Goal: Find specific page/section: Find specific page/section

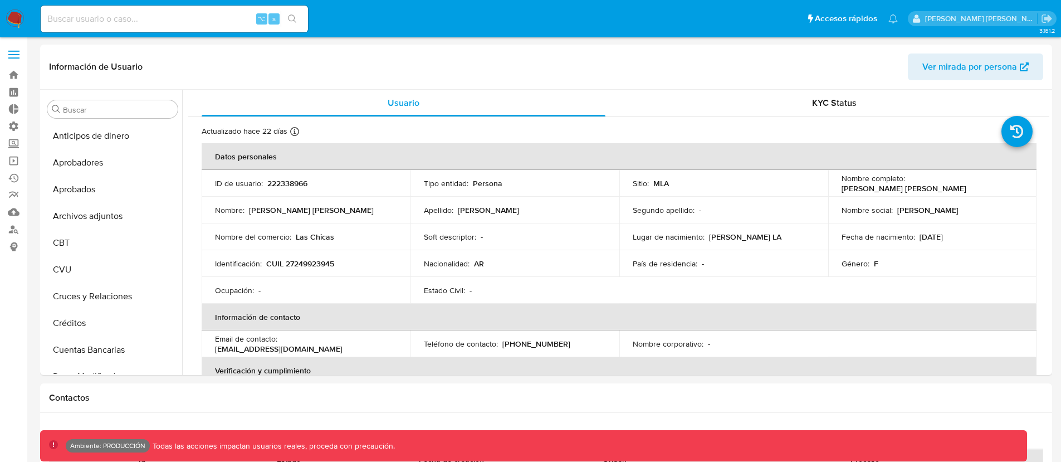
select select "10"
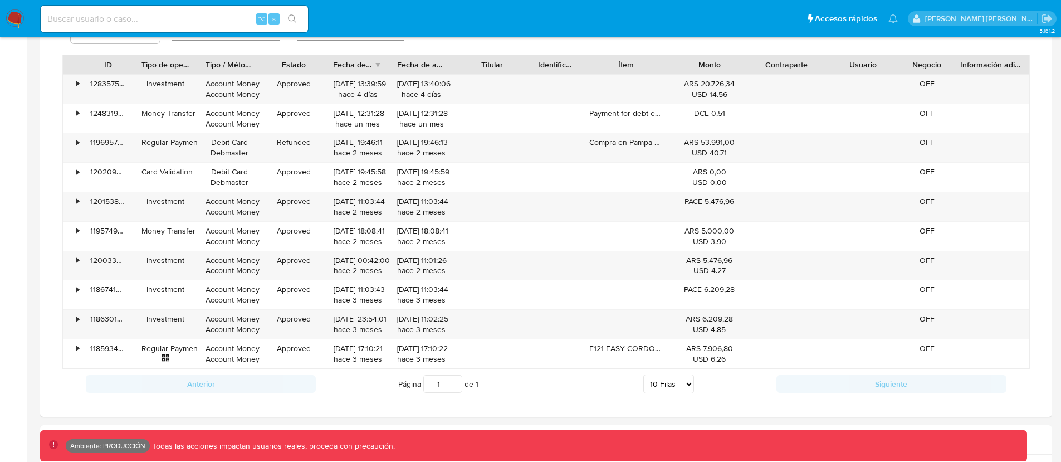
scroll to position [718, 0]
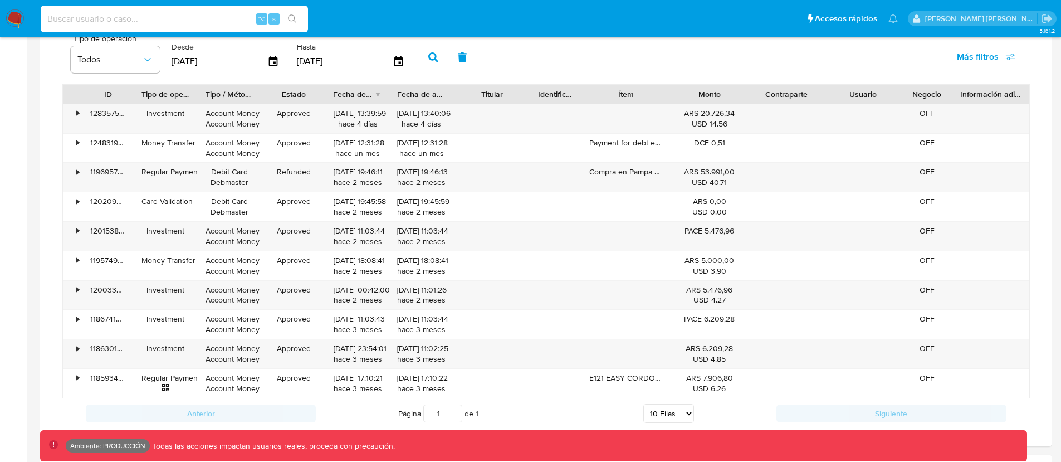
click at [138, 17] on input at bounding box center [174, 19] width 267 height 14
paste input "222338966"
click at [126, 19] on input "222338966" at bounding box center [174, 19] width 267 height 14
paste input "02434722"
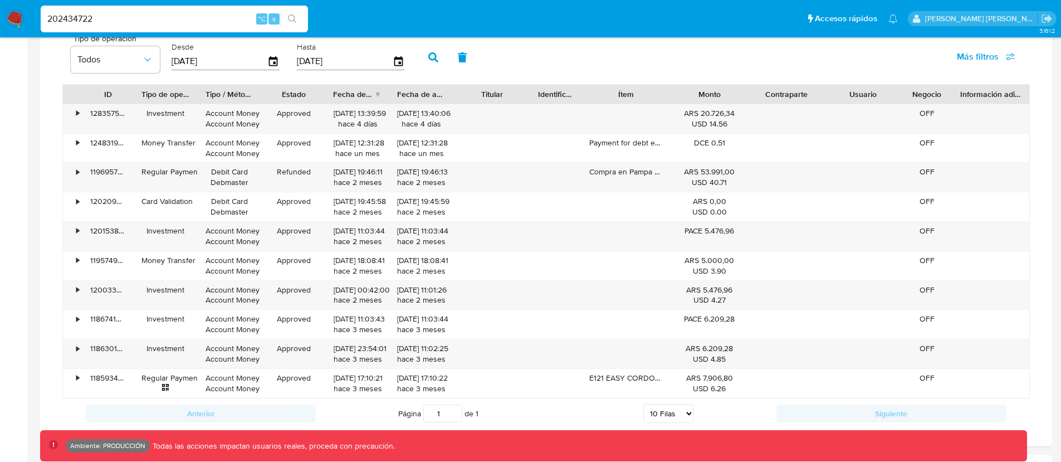
type input "202434722"
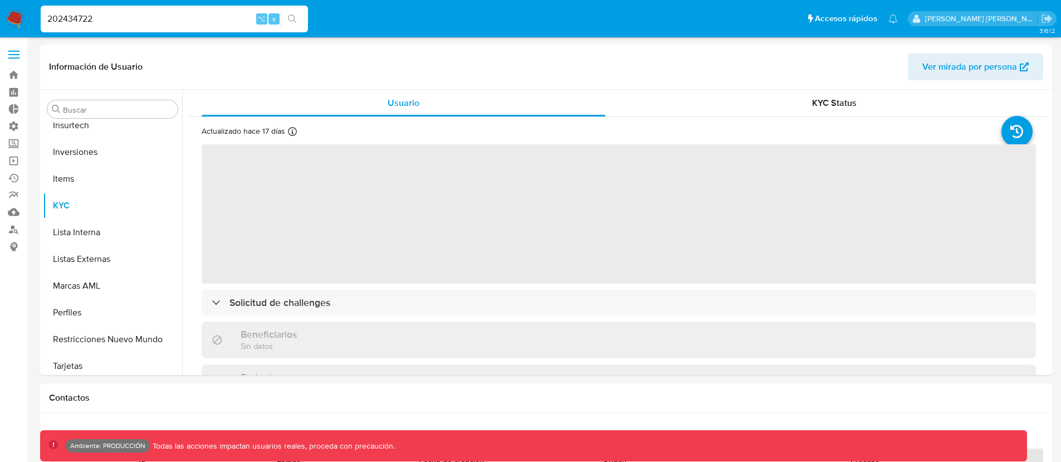
scroll to position [577, 0]
select select "10"
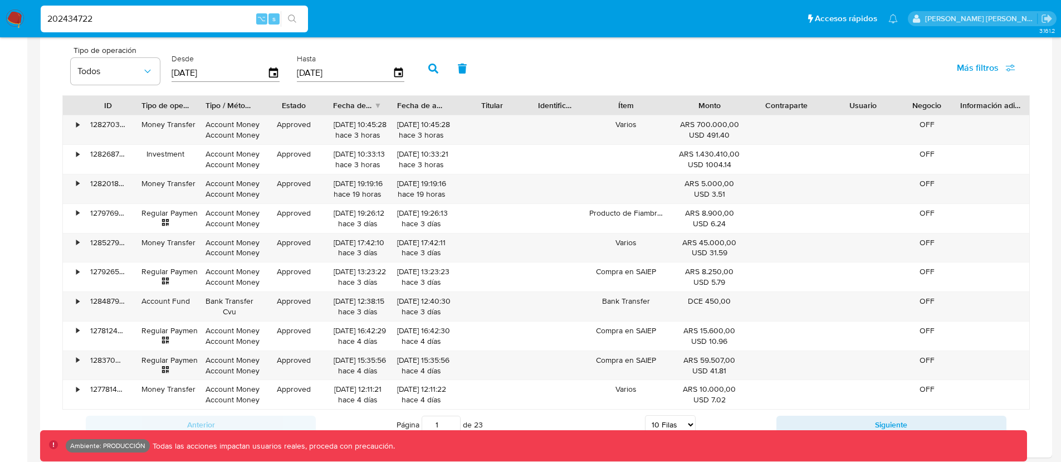
scroll to position [785, 0]
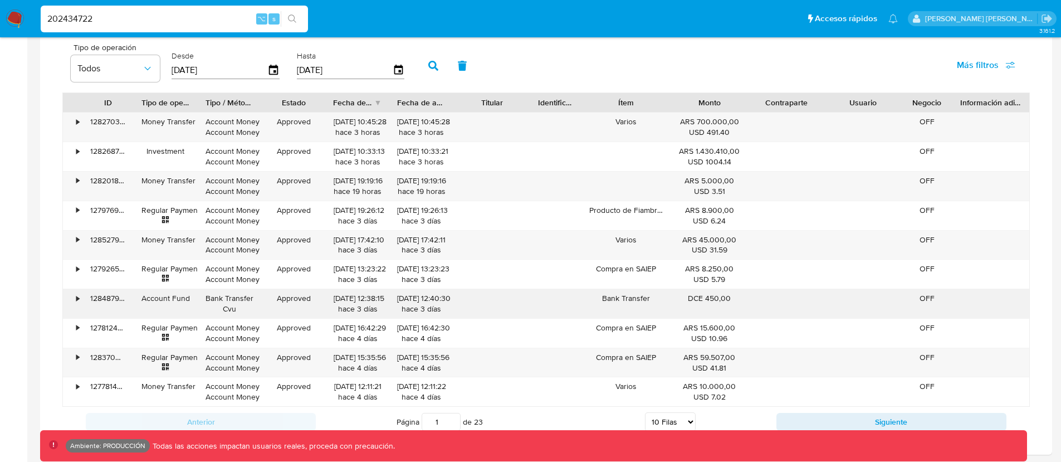
click at [86, 300] on div "128487918686" at bounding box center [107, 303] width 51 height 29
click at [81, 299] on div "•" at bounding box center [72, 303] width 19 height 29
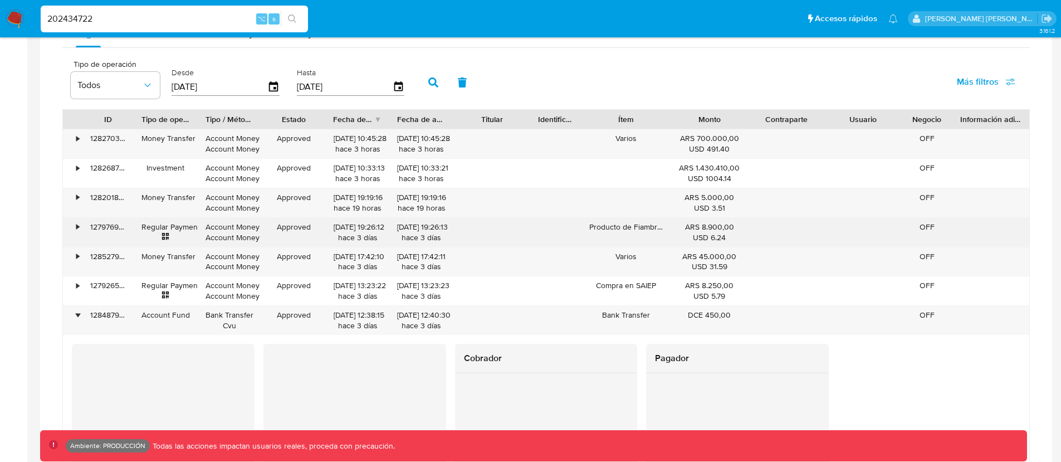
scroll to position [702, 0]
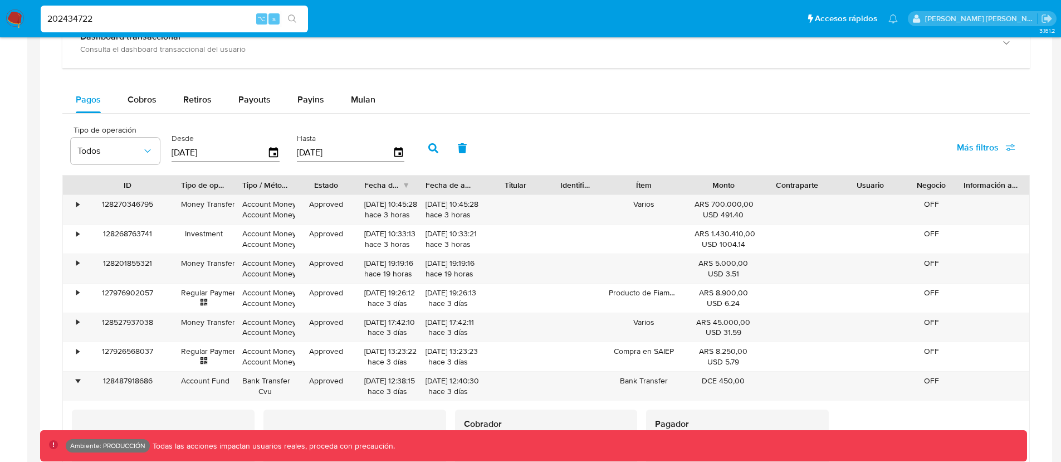
drag, startPoint x: 130, startPoint y: 190, endPoint x: 170, endPoint y: 192, distance: 39.6
click at [170, 192] on div at bounding box center [173, 184] width 20 height 19
click at [121, 384] on div "128487918686" at bounding box center [127, 385] width 91 height 29
click at [161, 17] on input "202434722" at bounding box center [174, 19] width 267 height 14
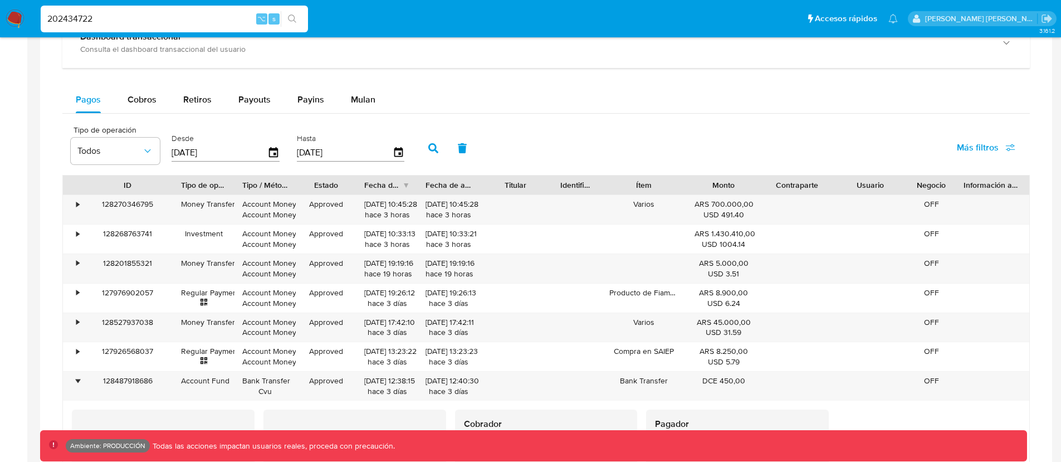
click at [161, 17] on input "202434722" at bounding box center [174, 19] width 267 height 14
paste input "167087476"
type input "167087476"
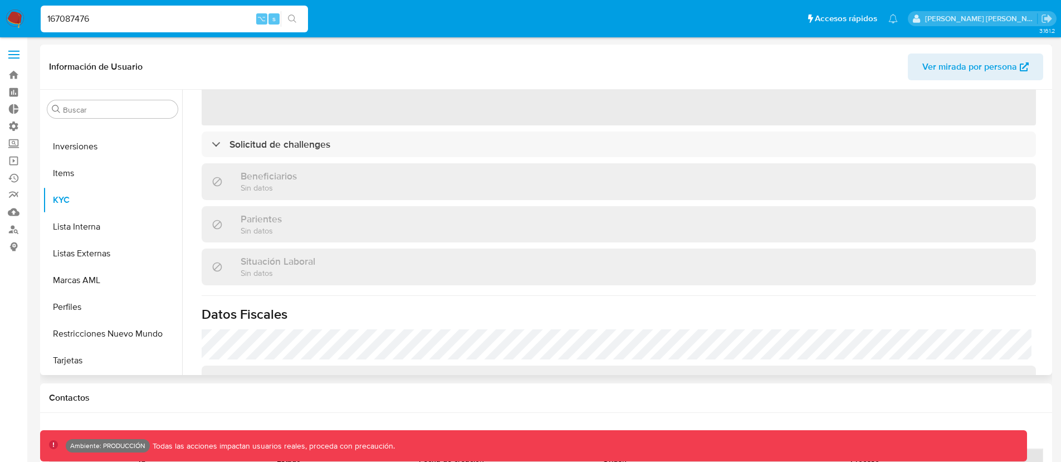
scroll to position [322, 0]
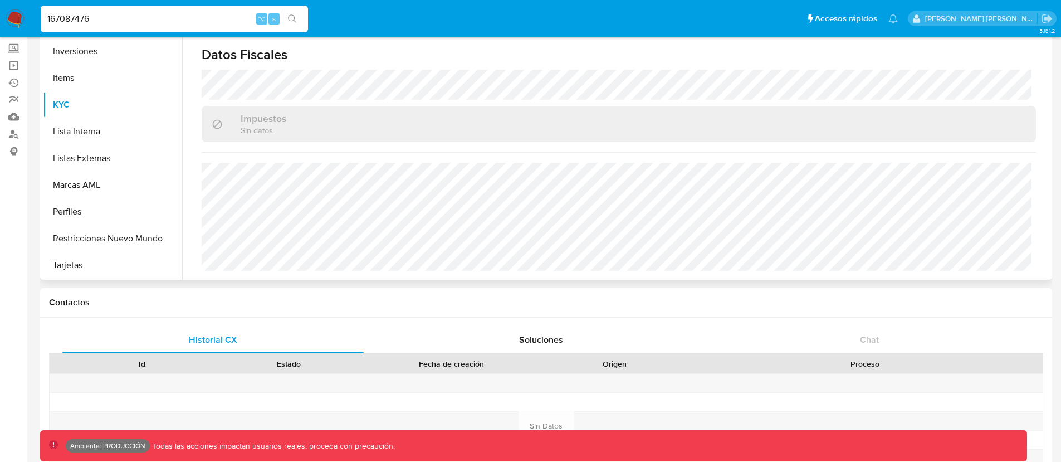
select select "10"
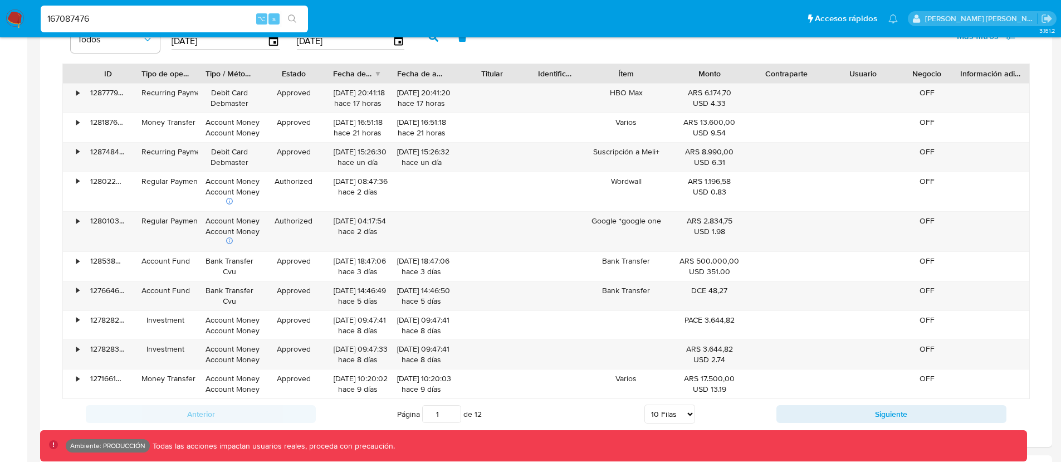
scroll to position [814, 0]
